Goal: Information Seeking & Learning: Learn about a topic

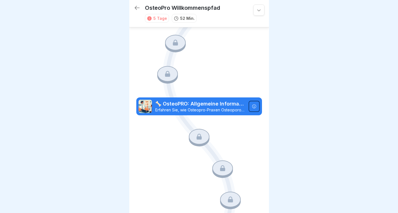
scroll to position [4, 0]
click at [196, 100] on p "🦴 OsteoPRO: Allgemeine Informationen" at bounding box center [200, 103] width 90 height 7
click at [198, 134] on icon at bounding box center [198, 137] width 5 height 6
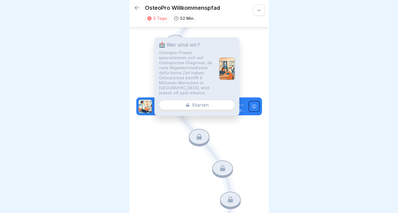
click at [252, 101] on div at bounding box center [254, 106] width 11 height 11
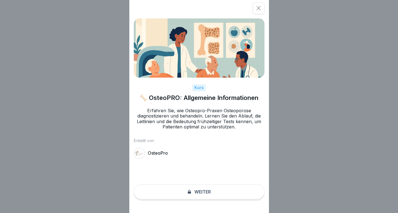
click at [200, 197] on div "Kurs 🦴 OsteoPRO: Allgemeine Informationen Erfahren Sie, wie Osteopro-Praxen Ost…" at bounding box center [199, 106] width 140 height 213
click at [261, 10] on icon at bounding box center [259, 8] width 6 height 6
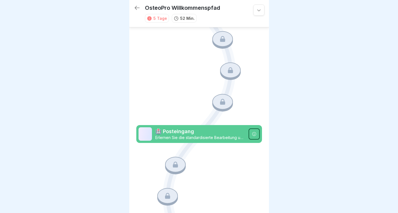
scroll to position [324, 0]
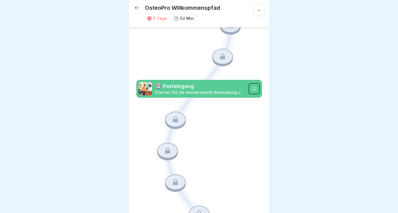
click at [253, 83] on div at bounding box center [254, 88] width 11 height 11
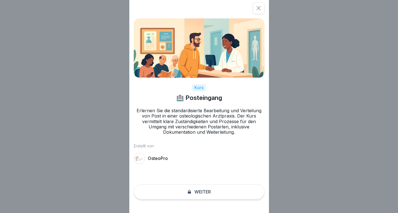
click at [261, 4] on div at bounding box center [259, 8] width 12 height 12
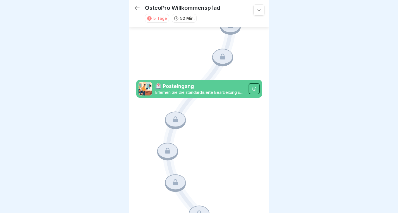
click at [177, 83] on p "🏥 Posteingang" at bounding box center [200, 86] width 90 height 7
click at [173, 116] on icon at bounding box center [175, 119] width 5 height 6
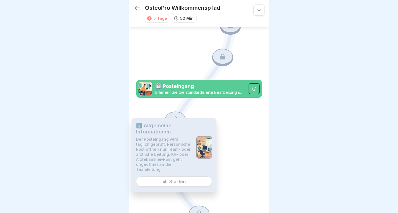
click at [171, 181] on div "ℹ️ Allgemeine Informationen Der Posteingang wird täglich geprüft. Persönliche P…" at bounding box center [174, 155] width 85 height 74
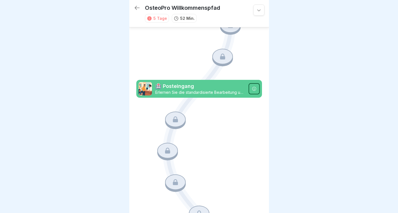
click at [111, 134] on div at bounding box center [199, 106] width 398 height 213
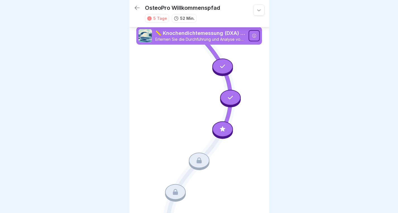
scroll to position [5, 0]
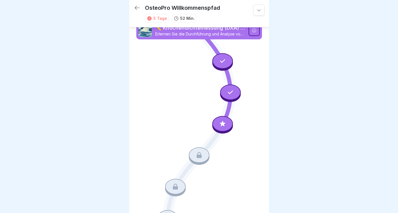
click at [256, 13] on icon at bounding box center [259, 10] width 6 height 6
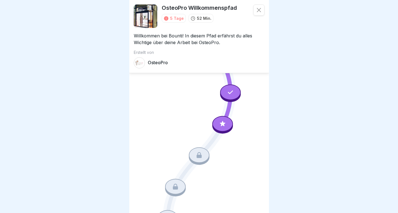
click at [199, 43] on p "Willkommen bei Bounti! In diesem Pfad erfährst du alles Wichtige über deine Arb…" at bounding box center [199, 37] width 131 height 18
click at [223, 126] on div at bounding box center [222, 124] width 21 height 16
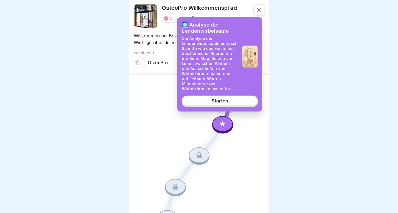
click at [225, 103] on div "Starten" at bounding box center [220, 100] width 16 height 5
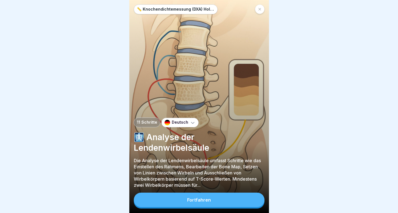
scroll to position [4, 0]
click at [186, 200] on button "Fortfahren" at bounding box center [199, 200] width 131 height 15
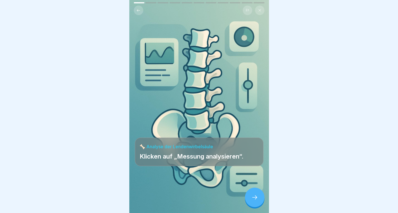
click at [253, 197] on icon at bounding box center [254, 197] width 7 height 7
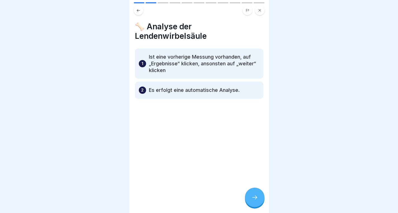
click at [260, 9] on icon at bounding box center [259, 10] width 3 height 3
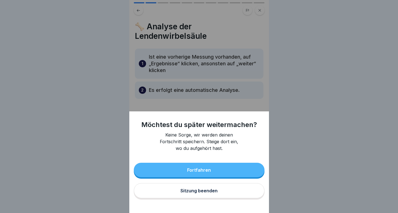
click at [165, 193] on button "Sitzung beenden" at bounding box center [199, 190] width 131 height 15
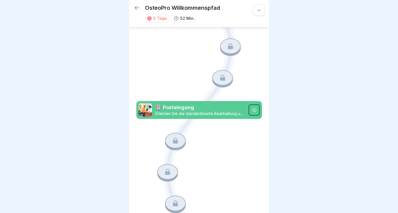
scroll to position [324, 0]
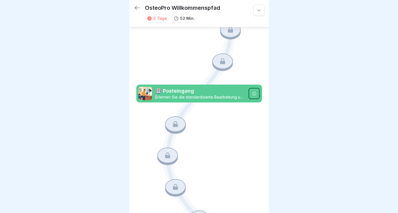
scroll to position [324, 0]
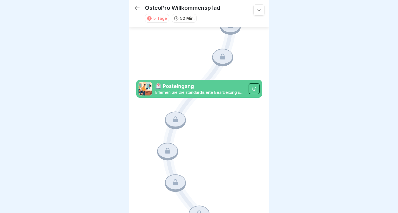
click at [200, 90] on p "Erlernen Sie die standardisierte Bearbeitung und Verteilung von Post in einer o…" at bounding box center [200, 92] width 90 height 5
click at [173, 111] on div at bounding box center [175, 119] width 21 height 16
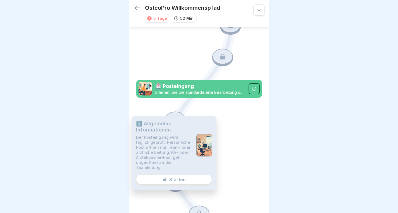
click at [173, 180] on div "ℹ️ Allgemeine Informationen Der Posteingang wird täglich geprüft. Persönliche P…" at bounding box center [174, 153] width 85 height 74
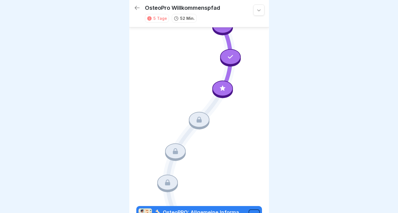
scroll to position [0, 0]
